Goal: Information Seeking & Learning: Learn about a topic

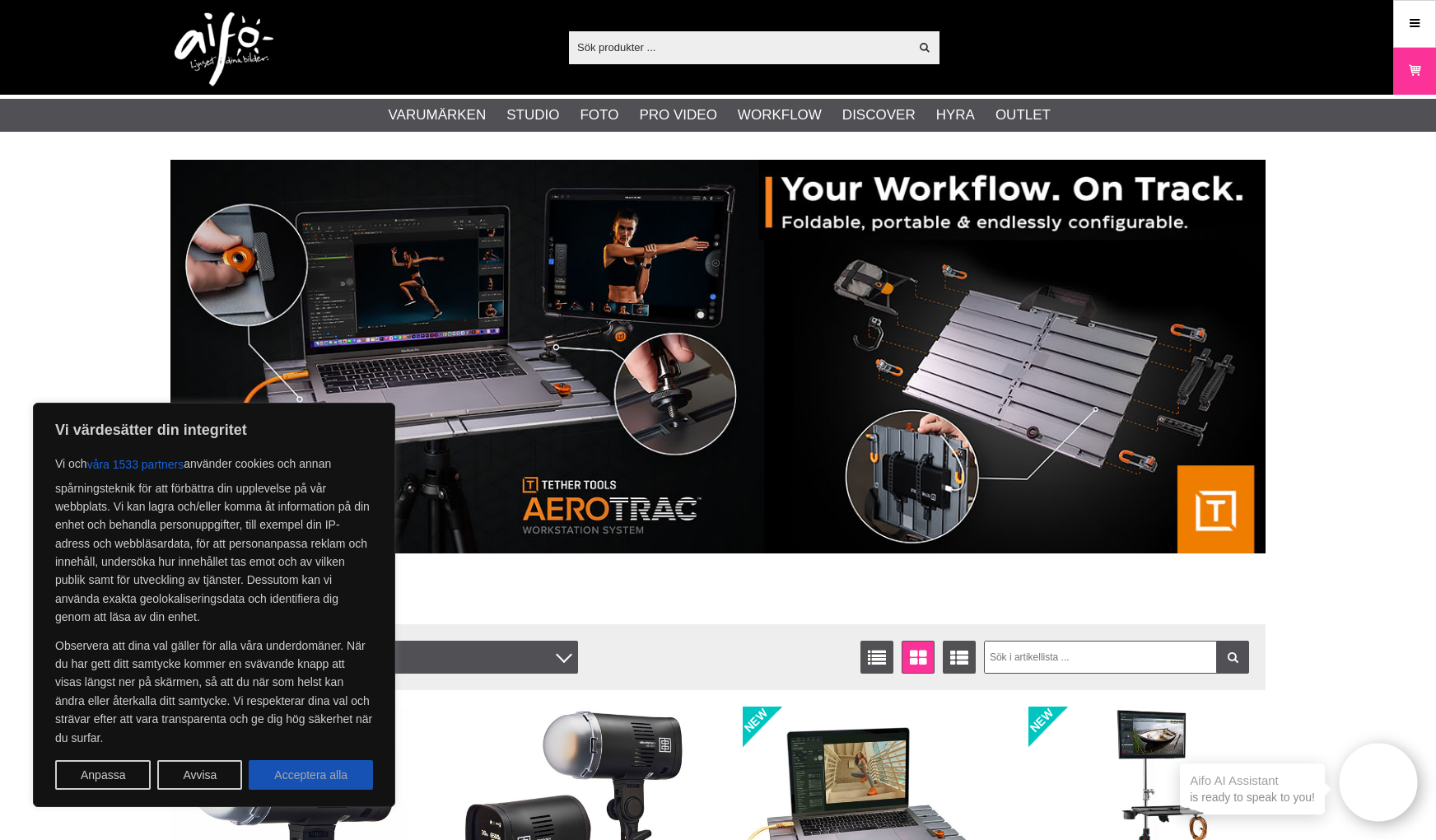
click at [324, 773] on button "Acceptera alla" at bounding box center [311, 774] width 124 height 30
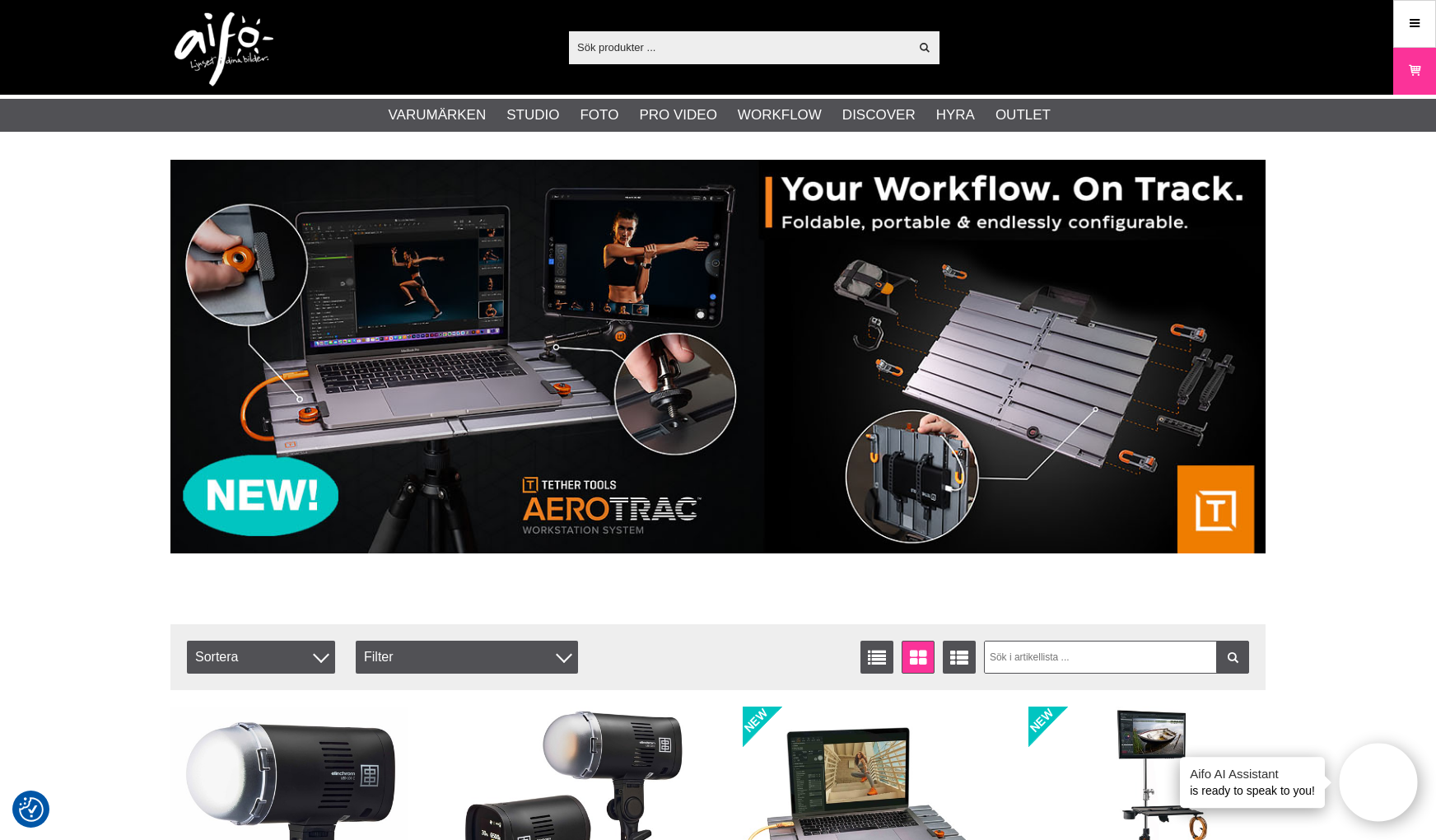
checkbox input "true"
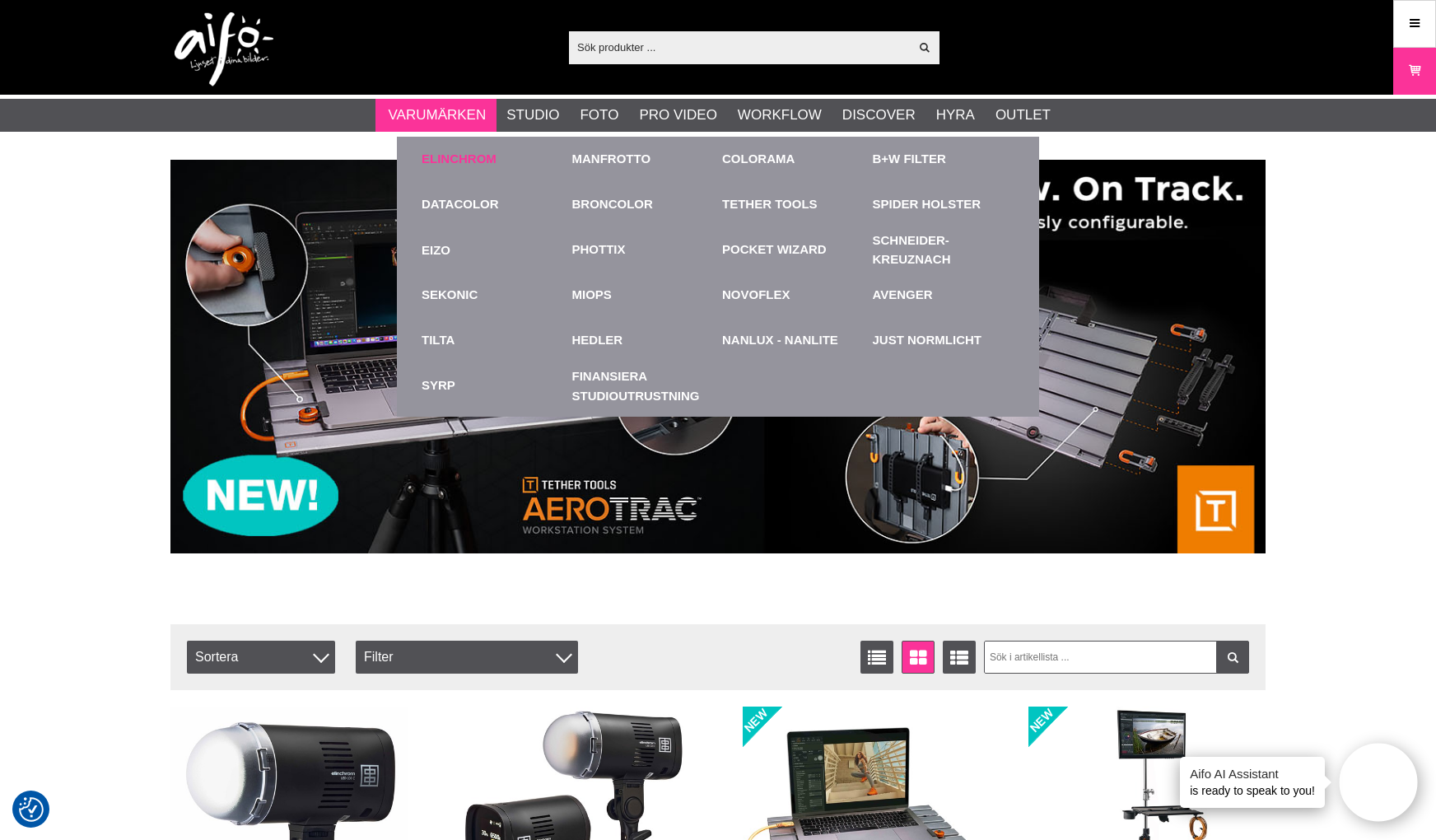
click at [452, 156] on link "Elinchrom" at bounding box center [458, 160] width 75 height 19
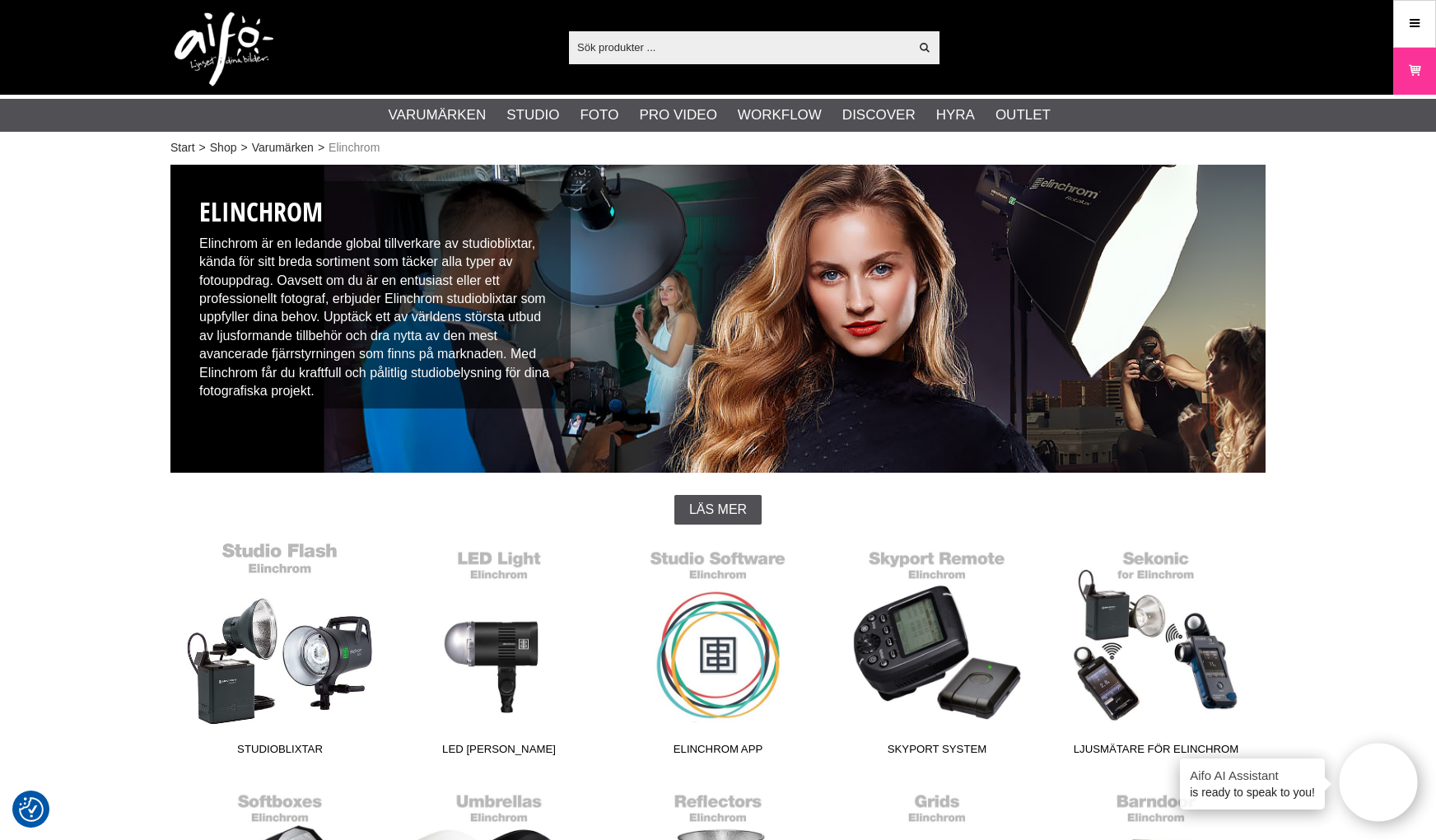
click at [276, 667] on link "Studioblixtar" at bounding box center [280, 651] width 219 height 222
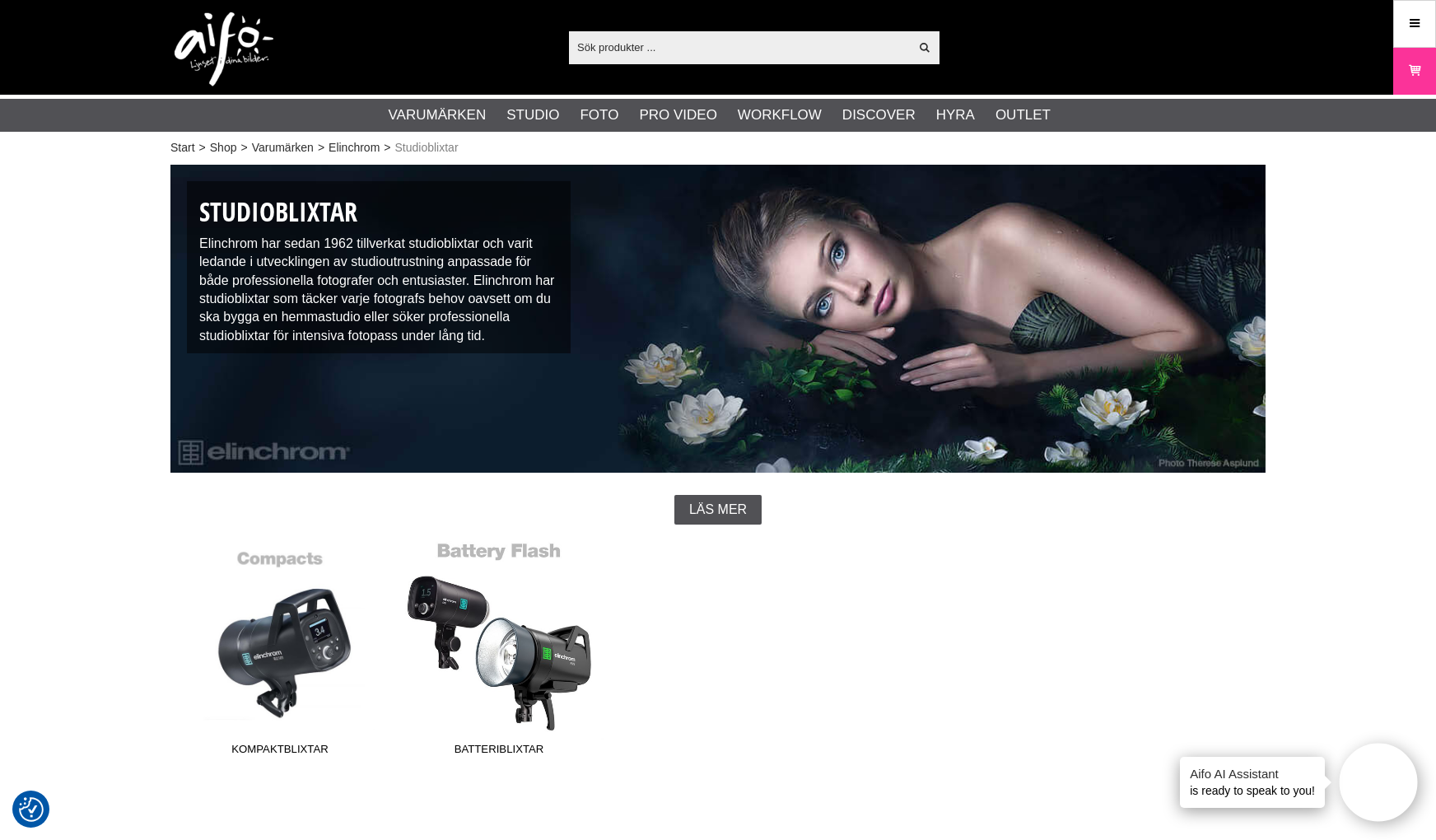
click at [511, 648] on link "Batteriblixtar" at bounding box center [499, 651] width 219 height 222
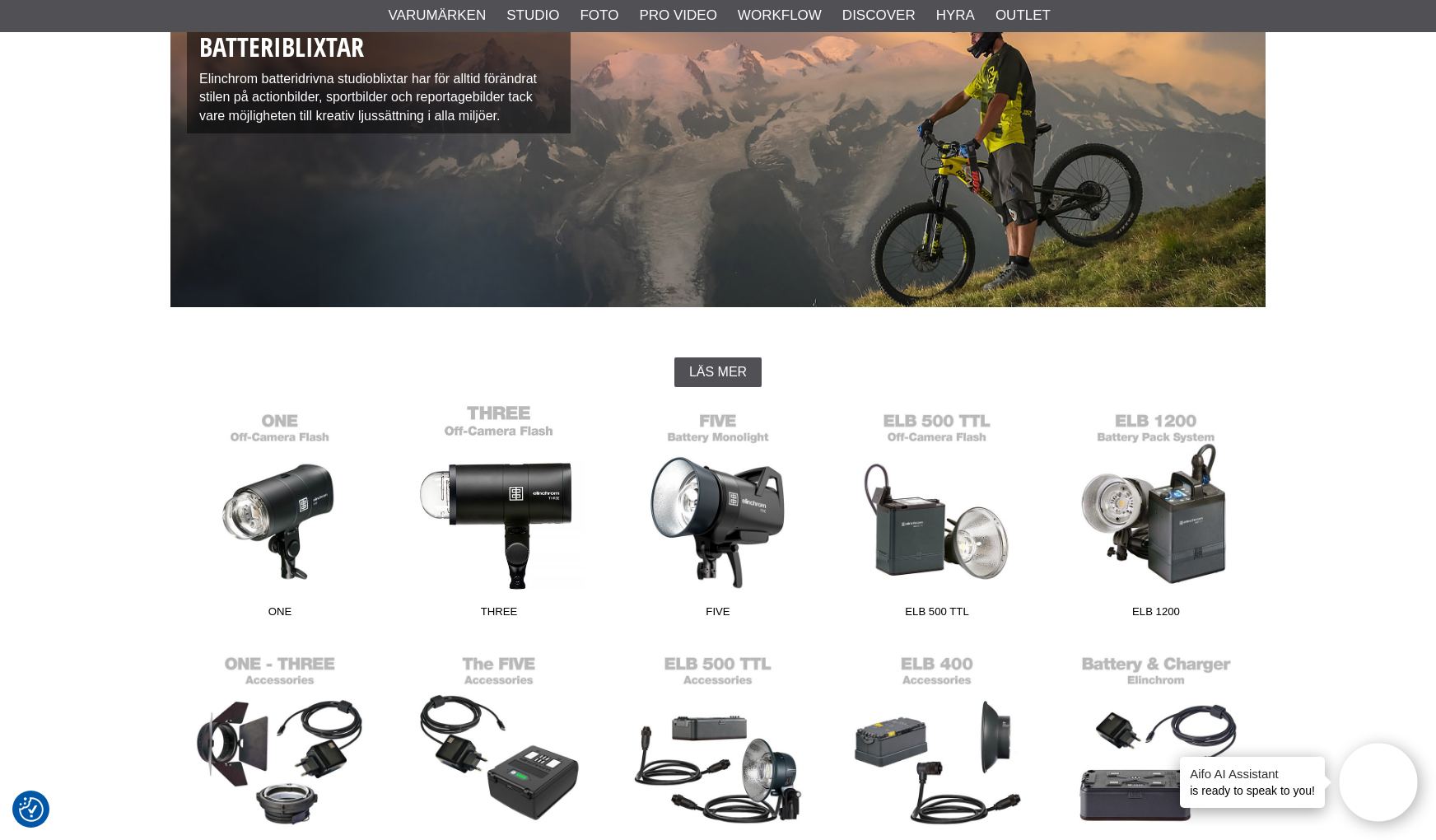
scroll to position [247, 0]
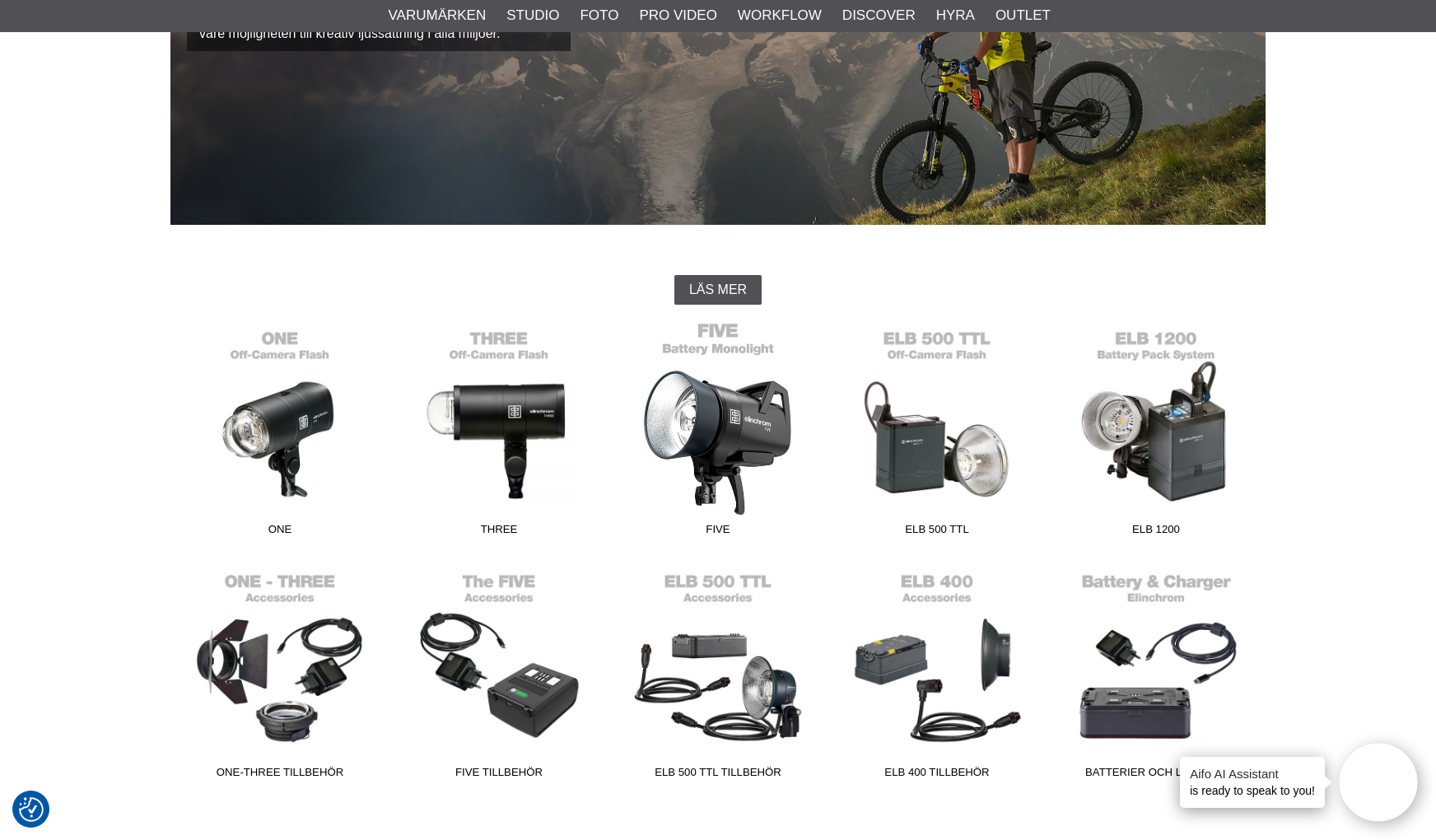
click at [716, 440] on link "FIVE" at bounding box center [718, 431] width 219 height 222
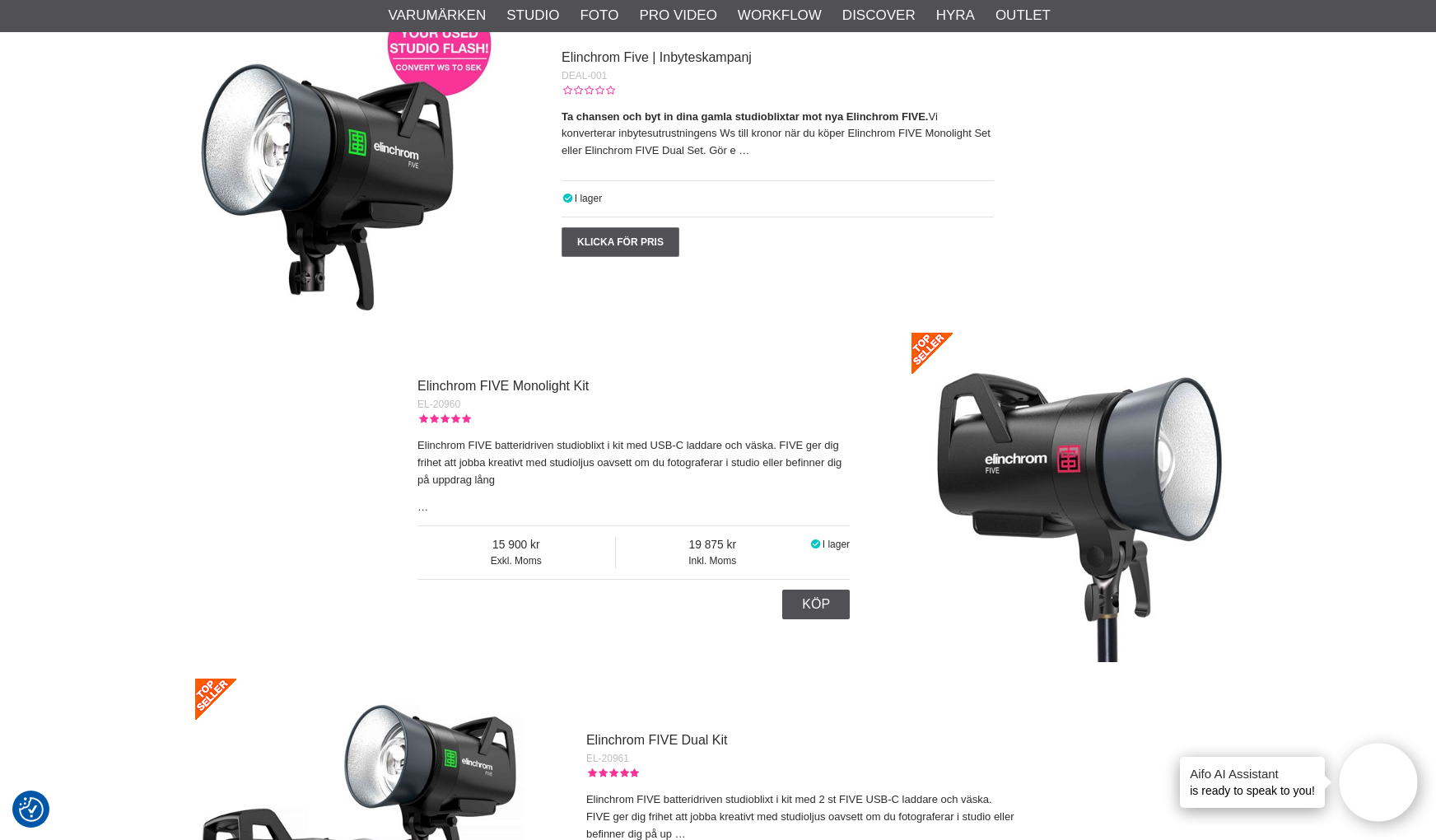
scroll to position [824, 0]
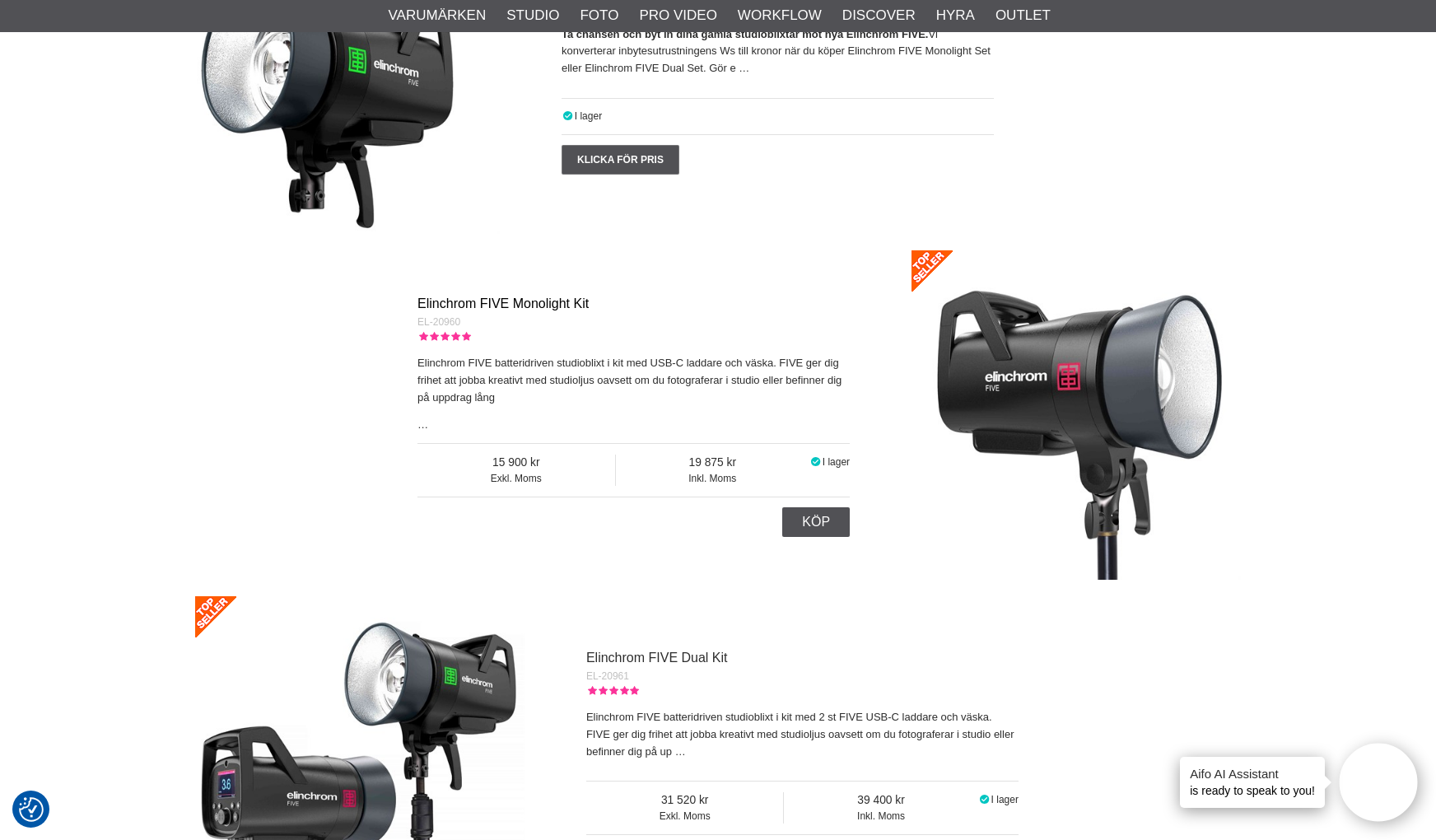
click at [477, 305] on link "Elinchrom FIVE Monolight Kit" at bounding box center [503, 303] width 172 height 14
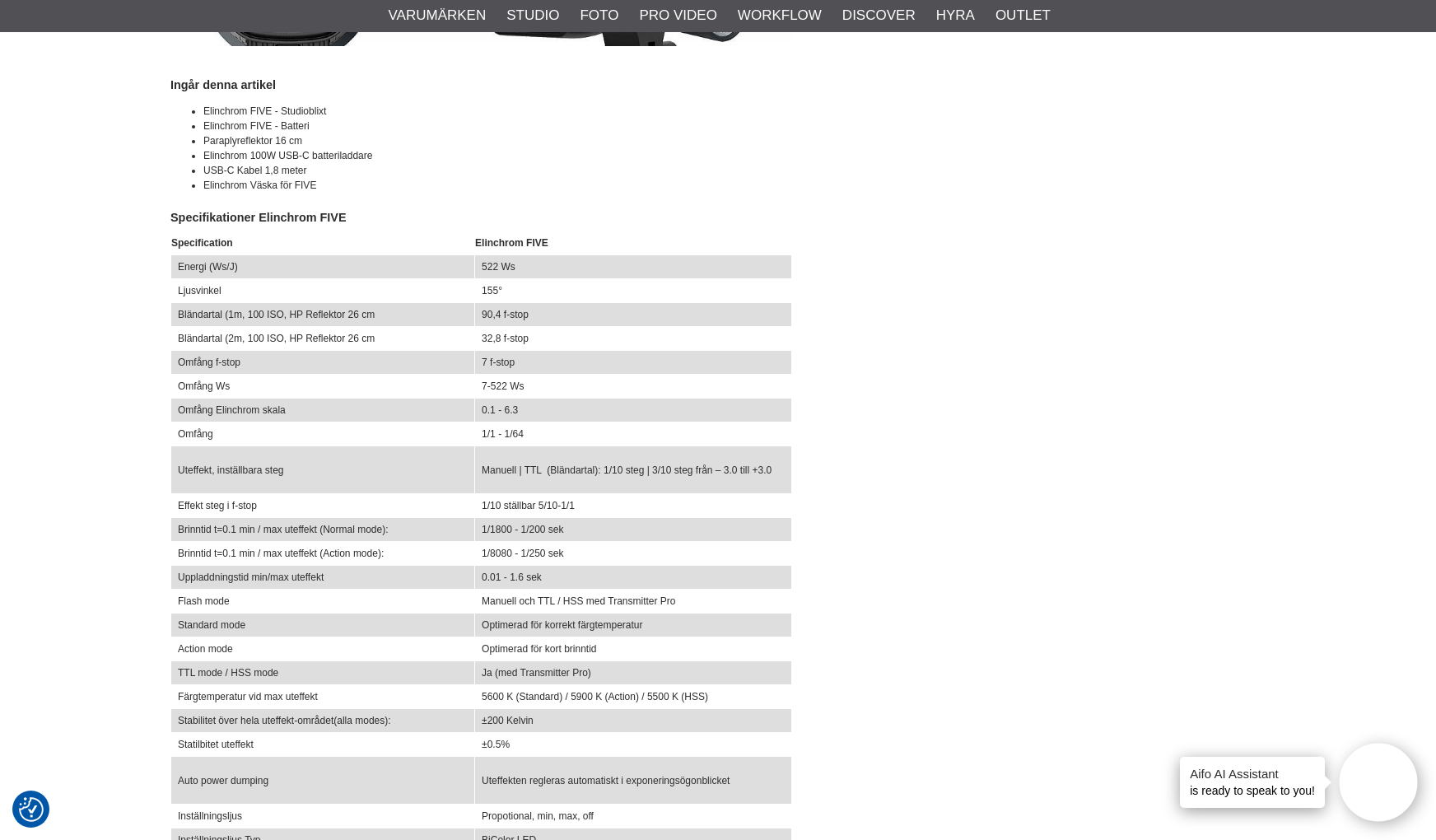
scroll to position [3541, 0]
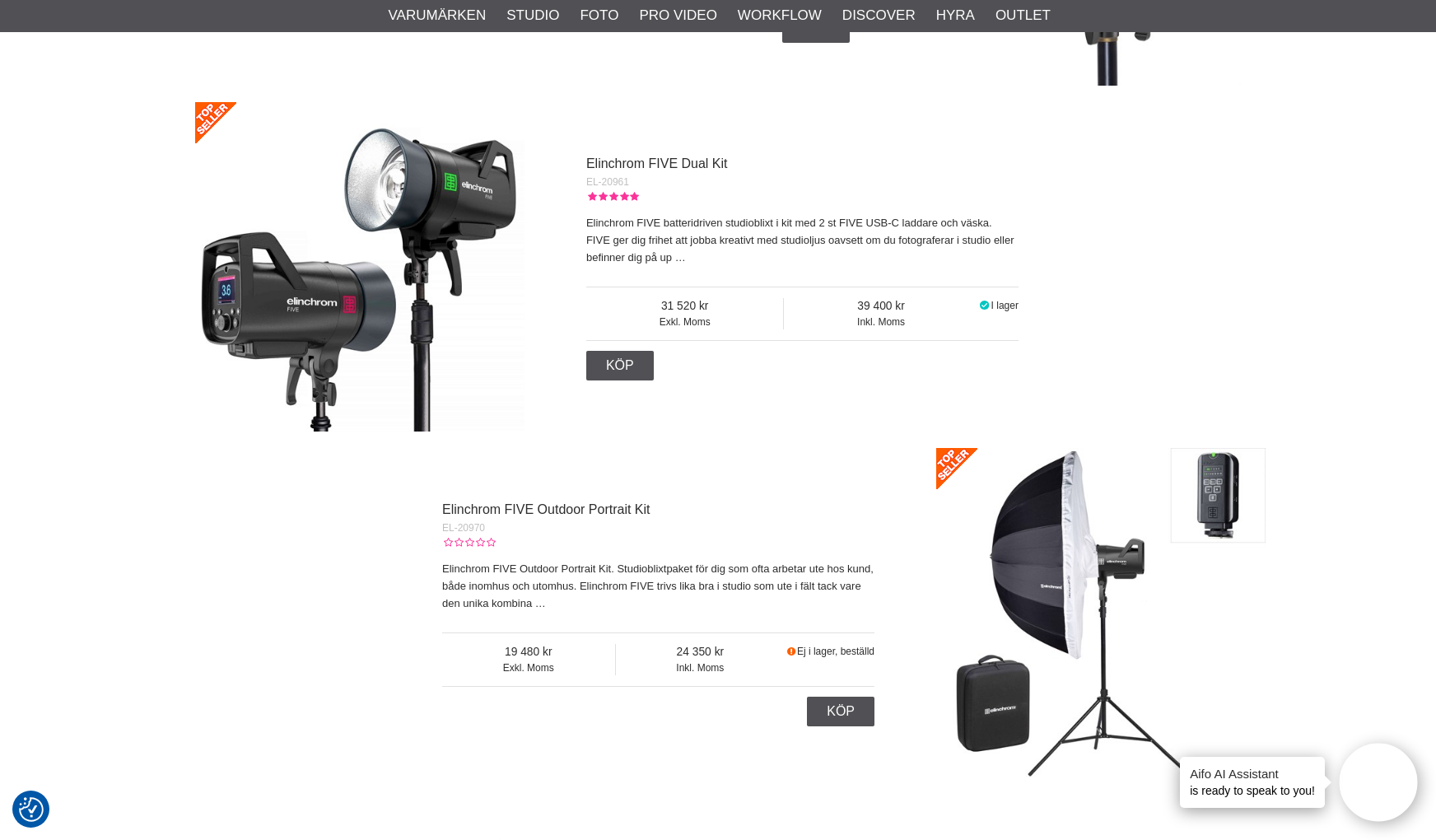
scroll to position [1482, 0]
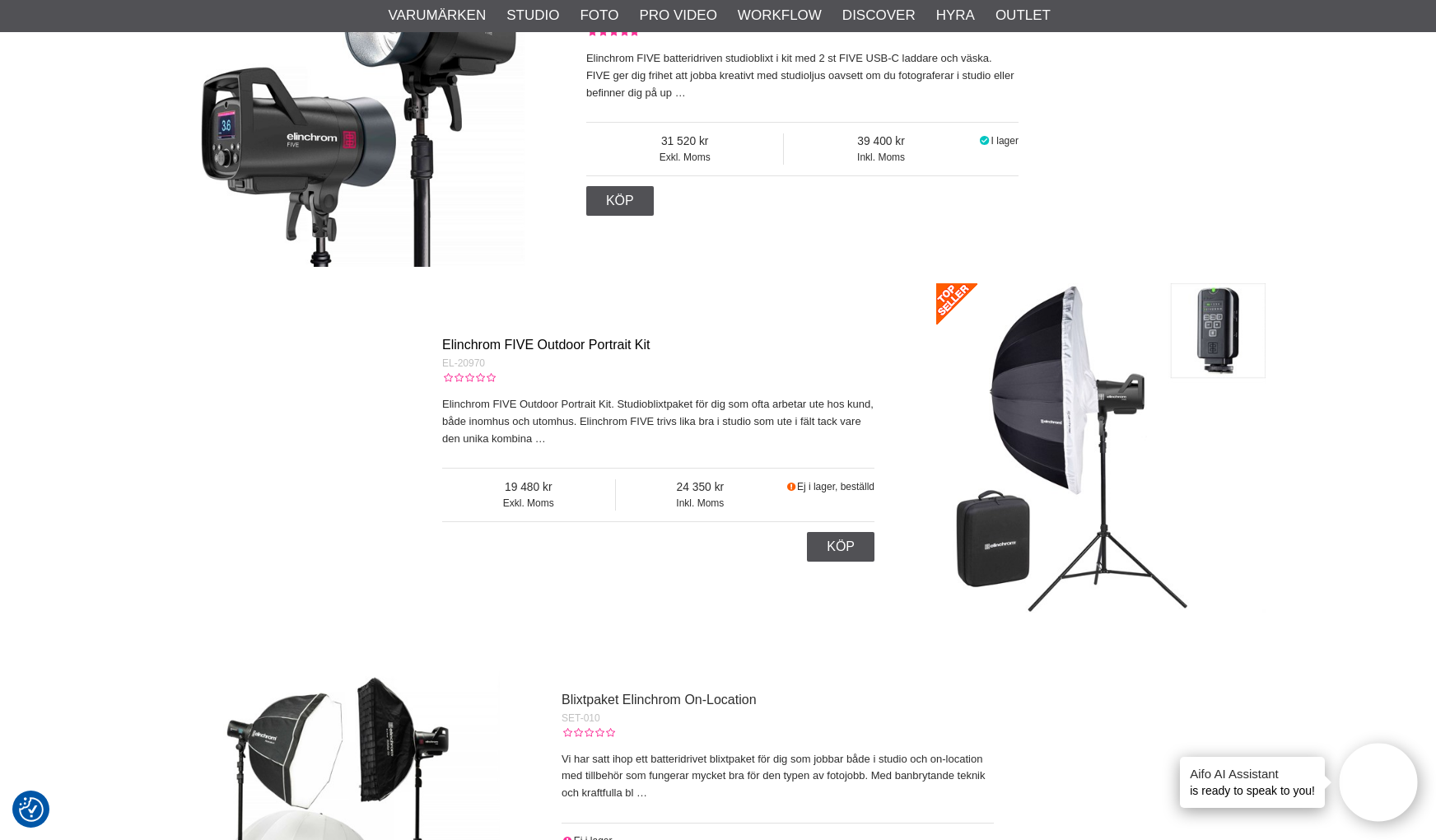
click at [524, 340] on link "Elinchrom FIVE Outdoor Portrait Kit" at bounding box center [546, 344] width 208 height 14
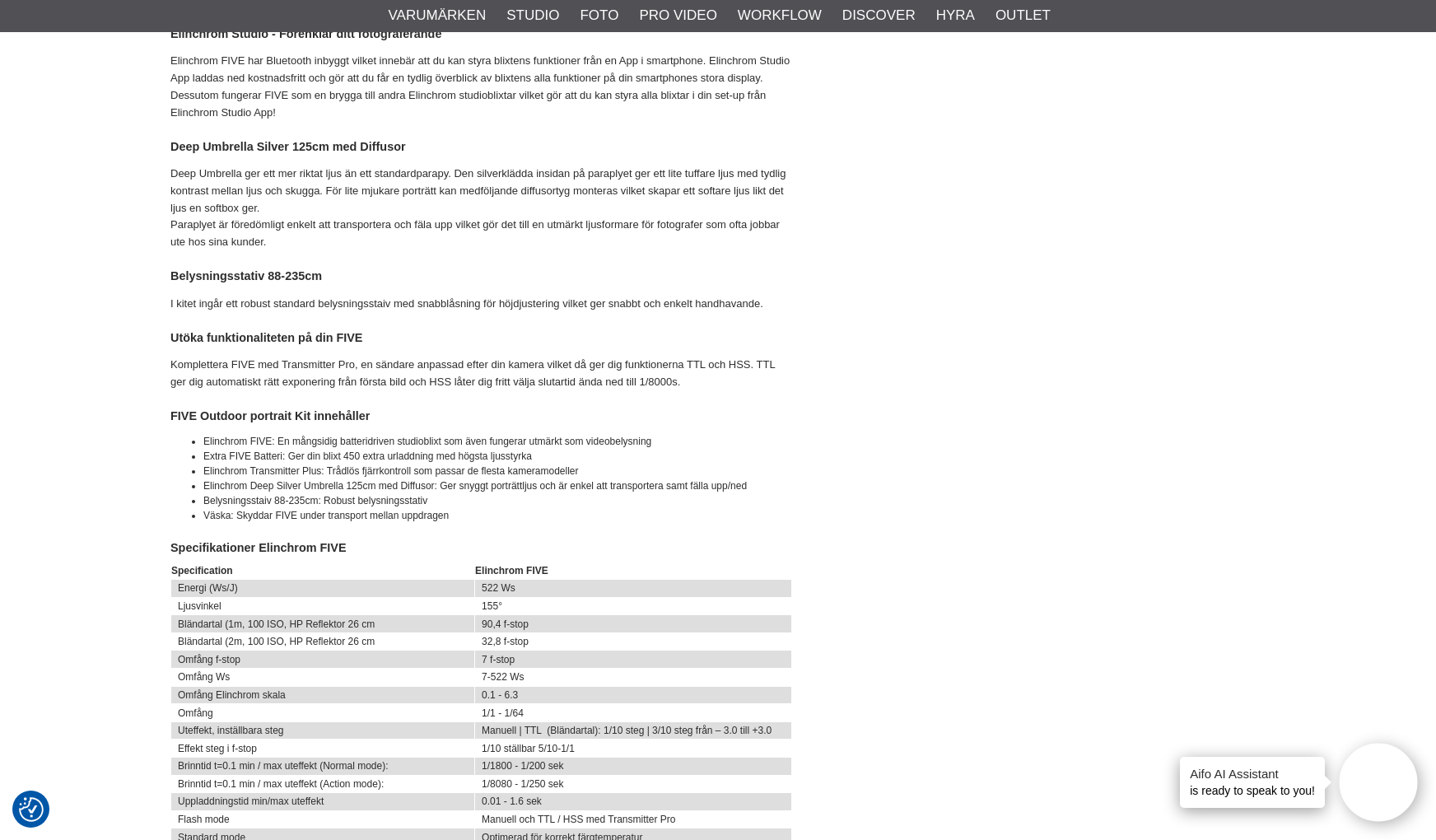
scroll to position [906, 0]
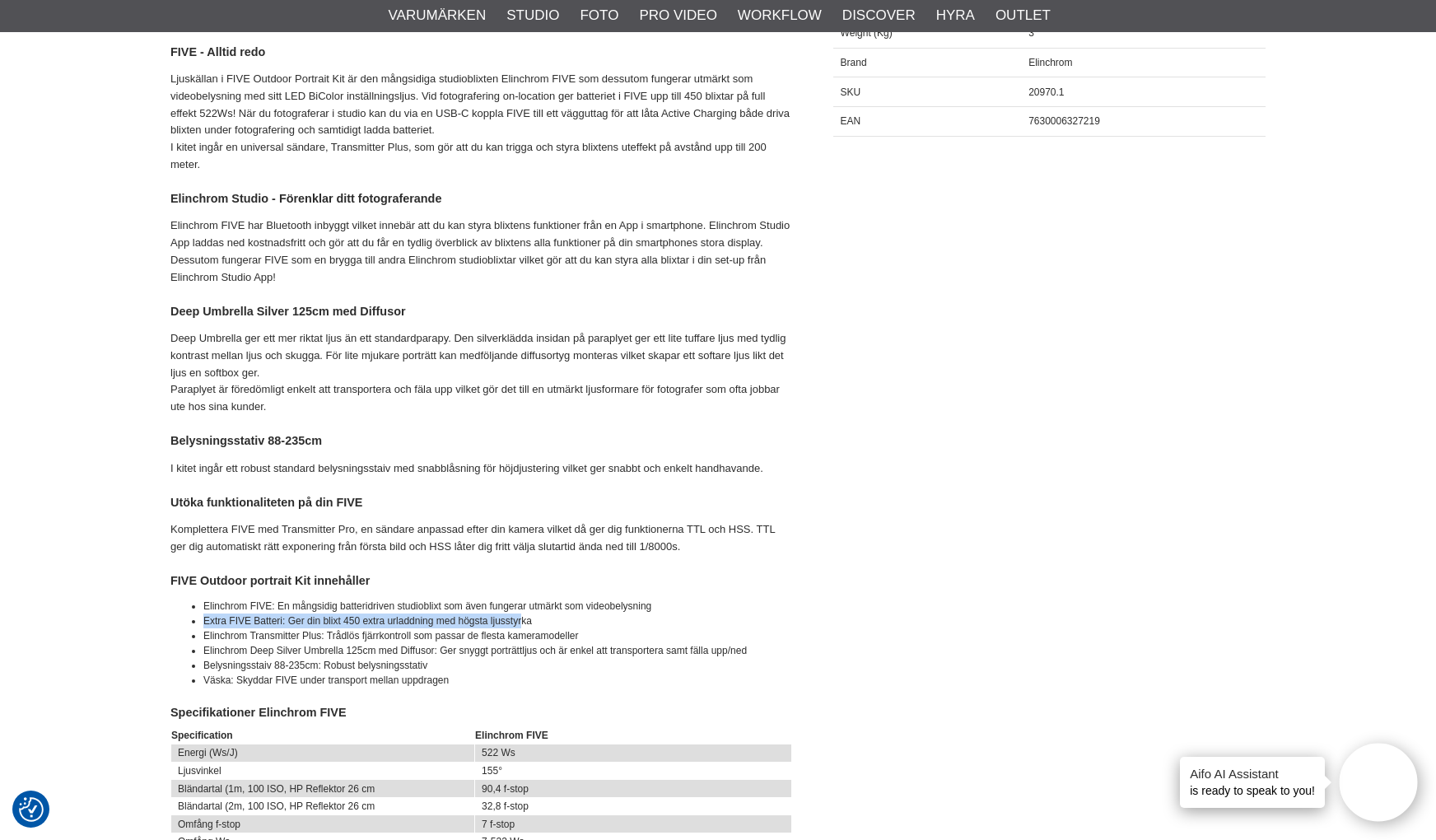
drag, startPoint x: 523, startPoint y: 625, endPoint x: 195, endPoint y: 616, distance: 328.1
click at [203, 616] on li "Extra FIVE Batteri: Ger din blixt 450 extra urladdning med högsta ljusstyrka" at bounding box center [498, 620] width 589 height 15
